Goal: Task Accomplishment & Management: Use online tool/utility

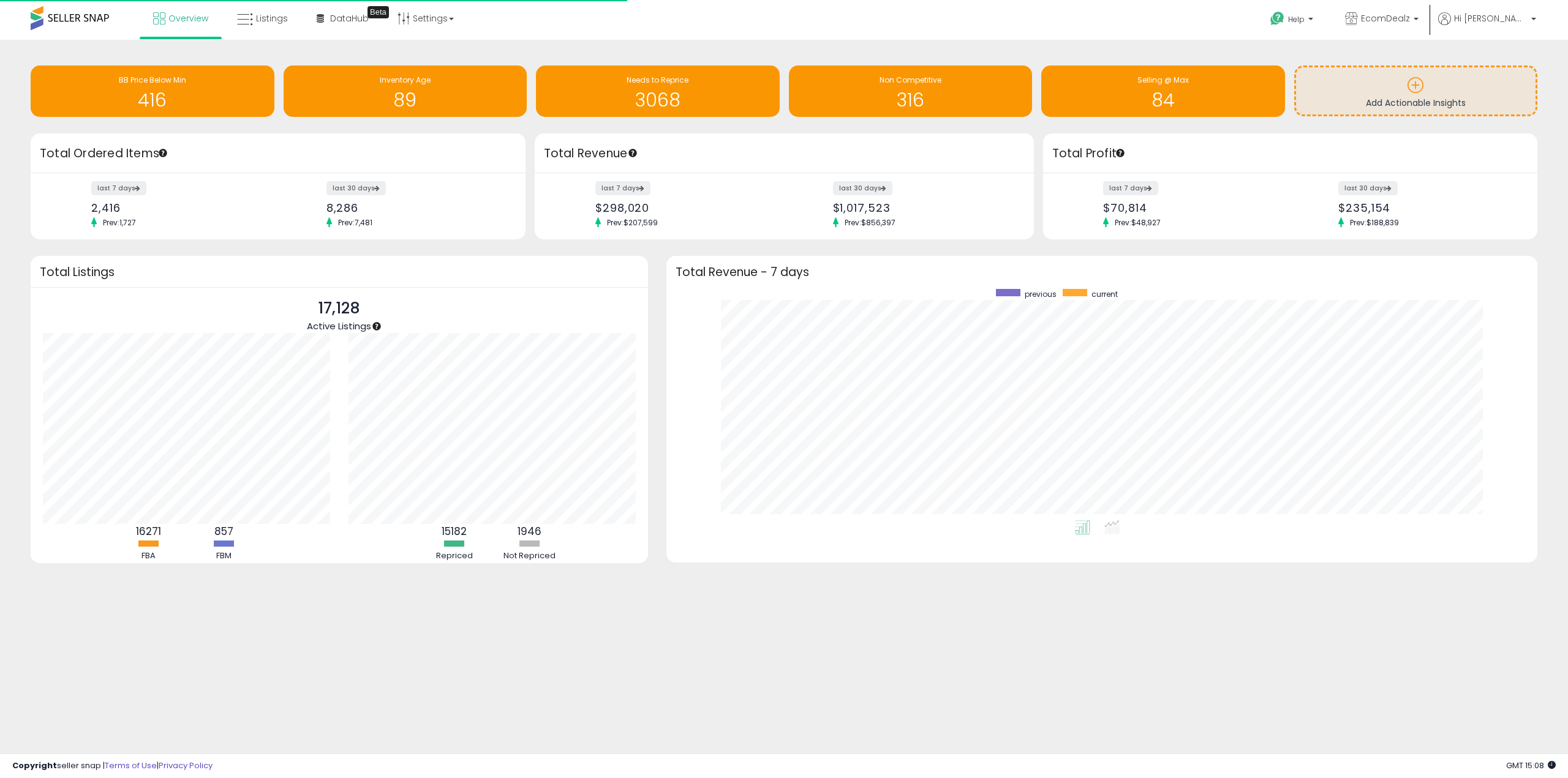
scroll to position [231, 847]
click at [525, 670] on body "Unable to login Retrieving listings data.. has not yet accepted the Terms of Us…" at bounding box center [784, 389] width 1568 height 778
click at [247, 13] on icon at bounding box center [245, 19] width 16 height 16
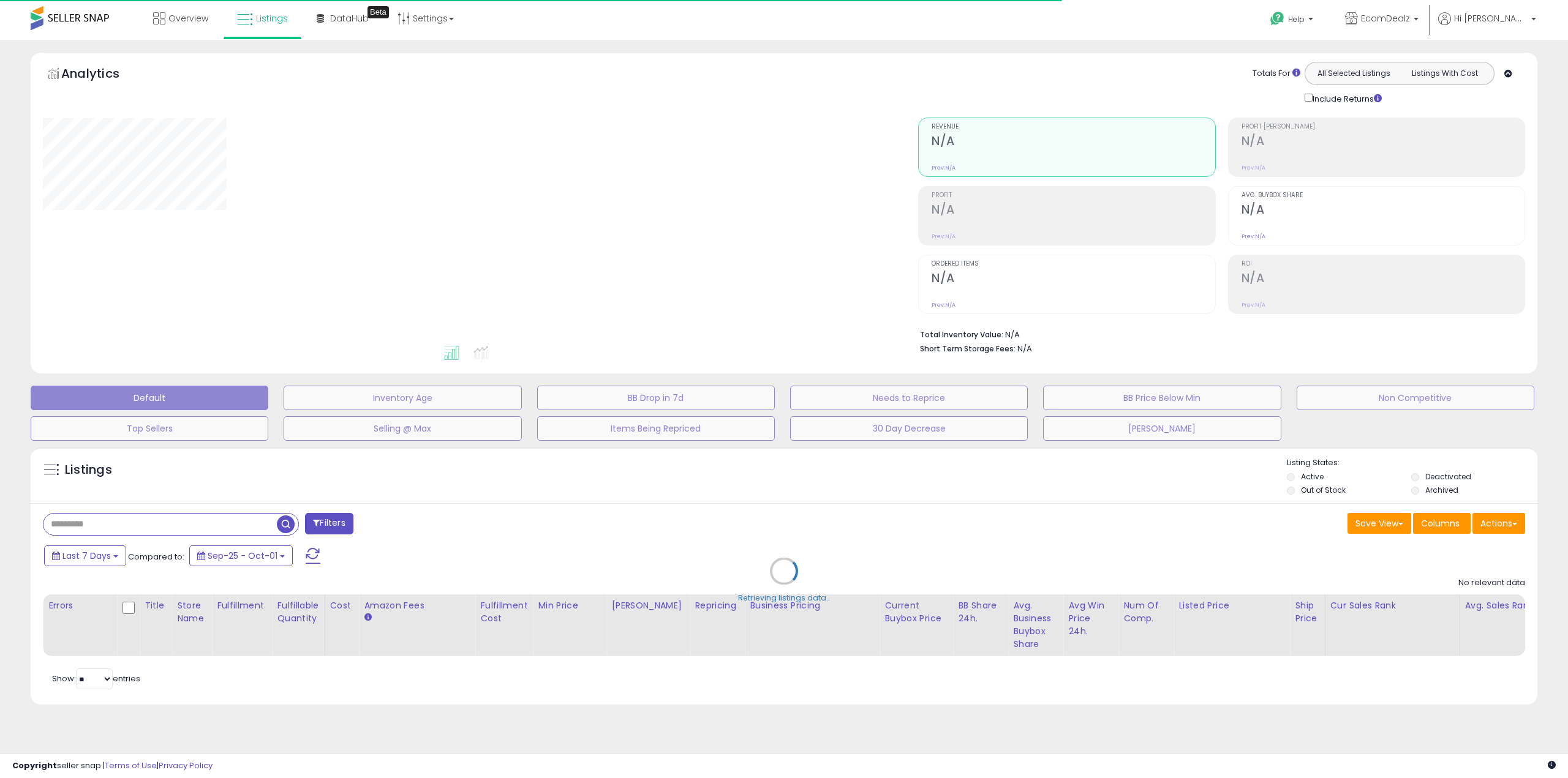
click at [166, 525] on div "Retrieving listings data.." at bounding box center [784, 580] width 1525 height 279
click at [65, 524] on div "Retrieving listings data.." at bounding box center [784, 580] width 1525 height 279
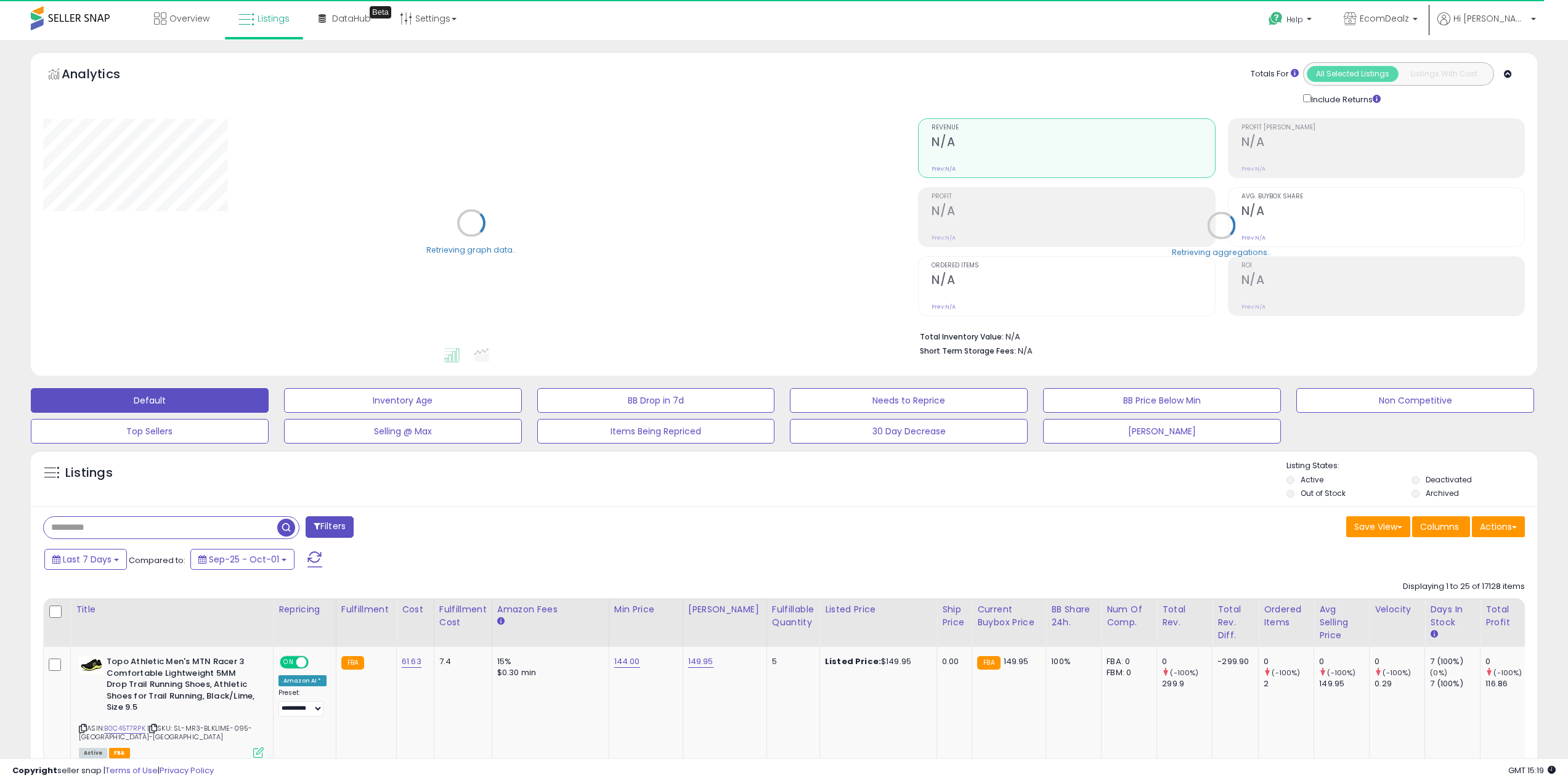
click at [66, 527] on input "text" at bounding box center [160, 528] width 233 height 22
type input "******"
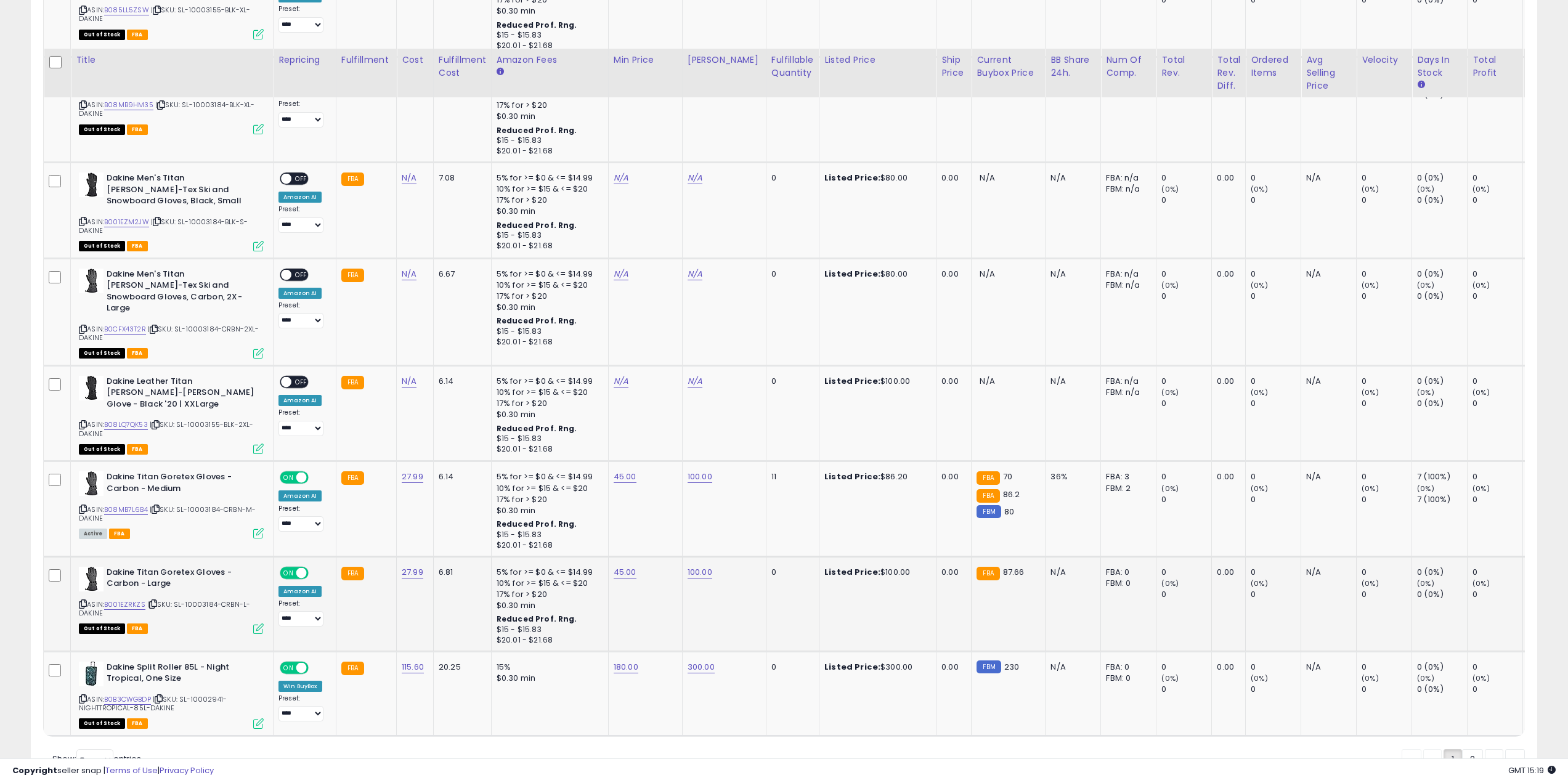
scroll to position [2337, 0]
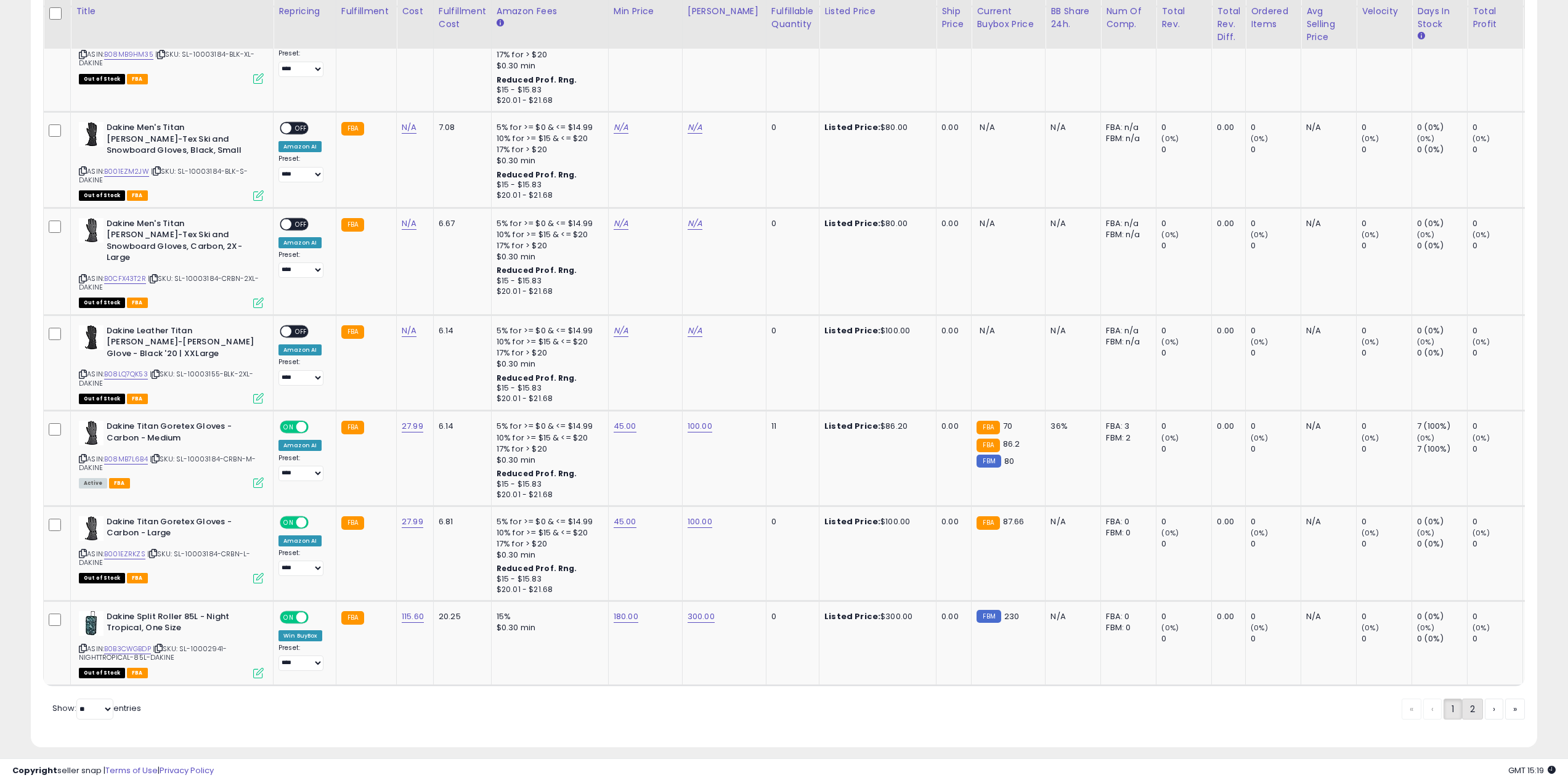
click at [1471, 698] on link "2" at bounding box center [1472, 709] width 21 height 21
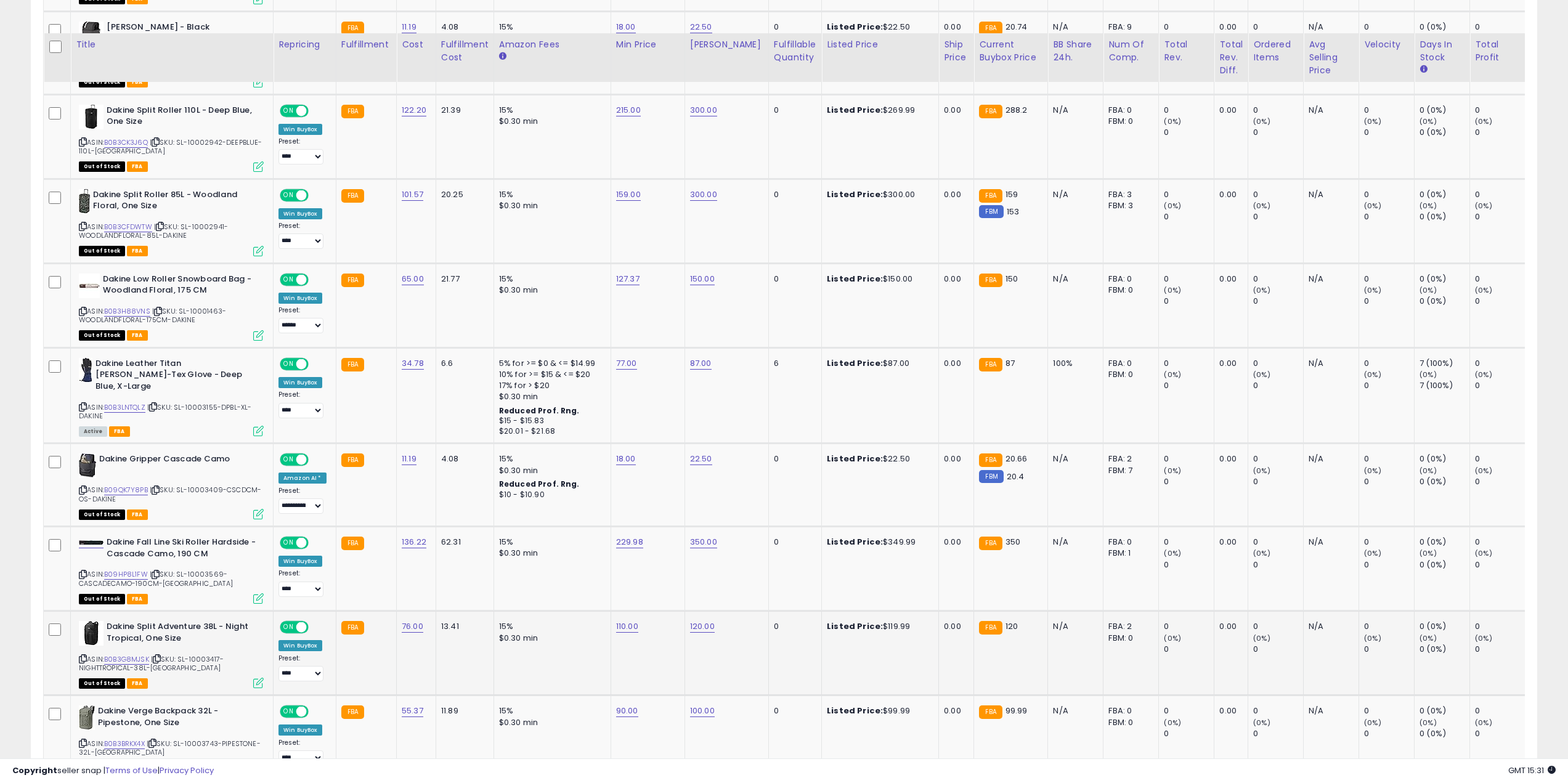
scroll to position [976, 0]
